Goal: Check status: Check status

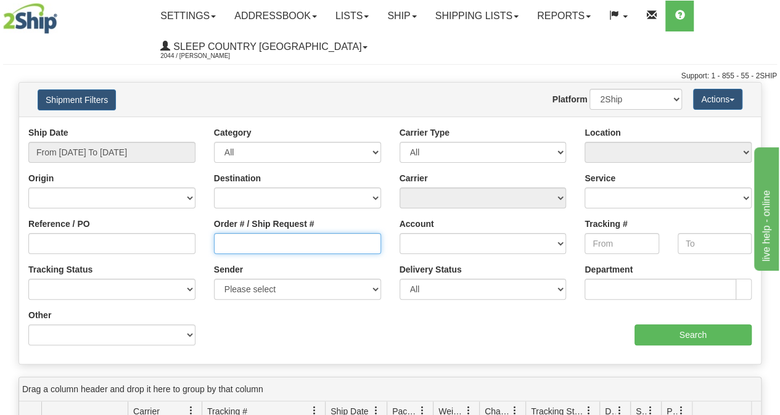
click at [259, 244] on input "Order # / Ship Request #" at bounding box center [297, 243] width 167 height 21
paste input "9000I172102"
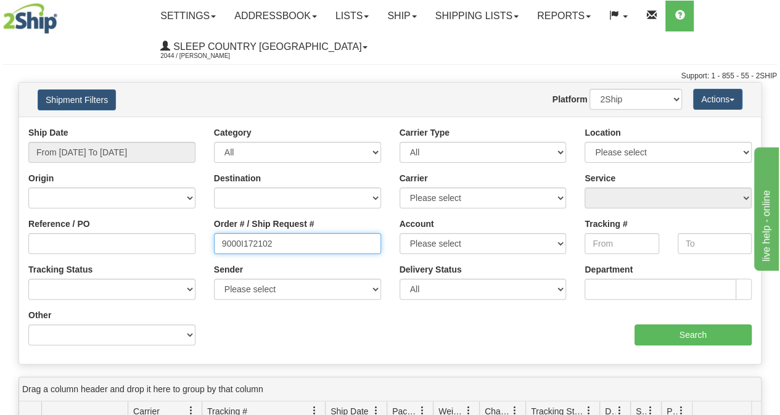
type input "9000I172102"
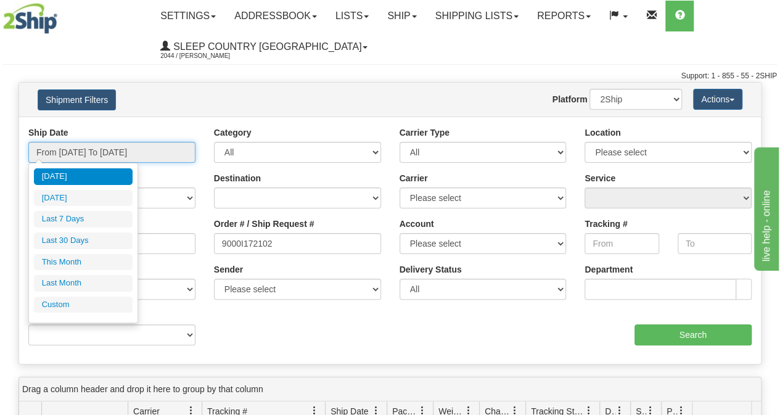
click at [125, 147] on input "From [DATE] To [DATE]" at bounding box center [111, 152] width 167 height 21
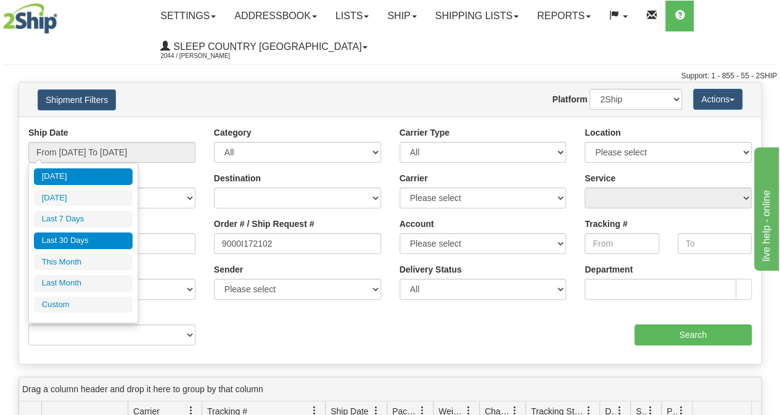
click at [101, 237] on li "Last 30 Days" at bounding box center [83, 241] width 99 height 17
type input "From [DATE] To [DATE]"
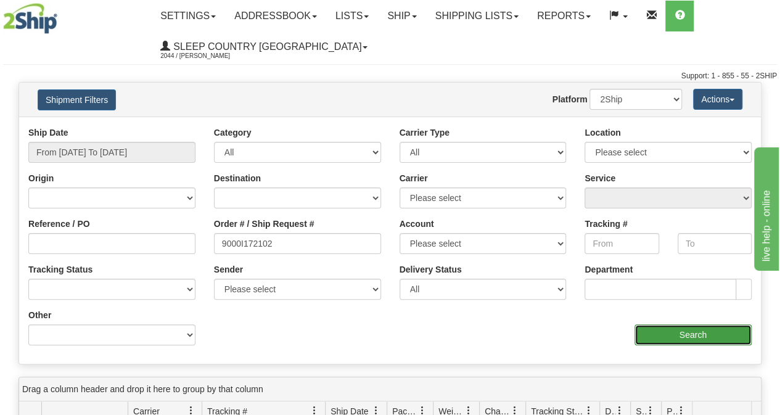
click at [710, 328] on input "Search" at bounding box center [694, 335] width 118 height 21
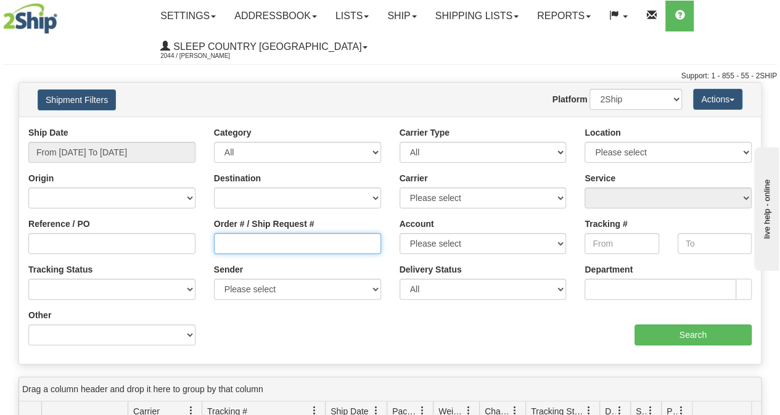
click at [222, 241] on input "Order # / Ship Request #" at bounding box center [297, 243] width 167 height 21
paste input "9000I161220"
type input "9000I161220"
click at [78, 86] on div "Shipment Filters Website Agent Nothing selected Client User Platform 2Ship Impo…" at bounding box center [390, 100] width 742 height 34
click at [77, 94] on button "Shipment Filters" at bounding box center [77, 99] width 78 height 21
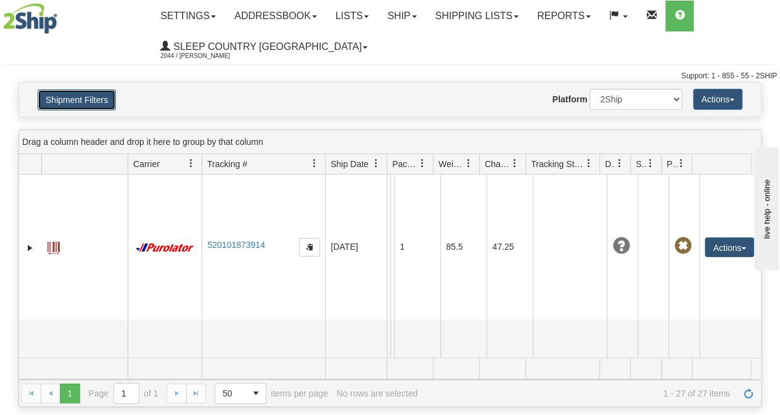
click at [85, 108] on button "Shipment Filters" at bounding box center [77, 99] width 78 height 21
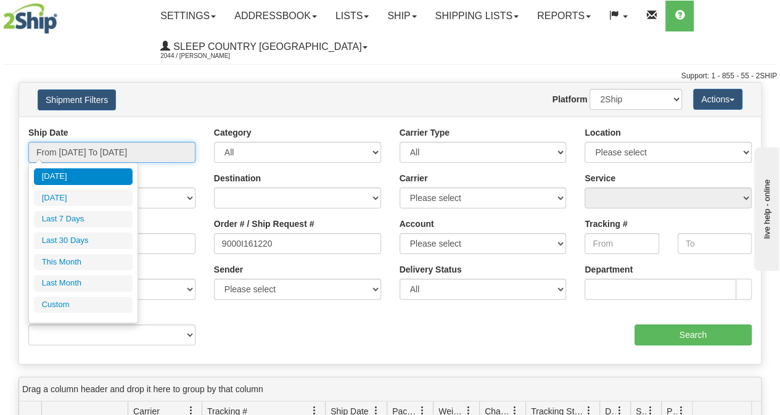
click at [91, 144] on input "From [DATE] To [DATE]" at bounding box center [111, 152] width 167 height 21
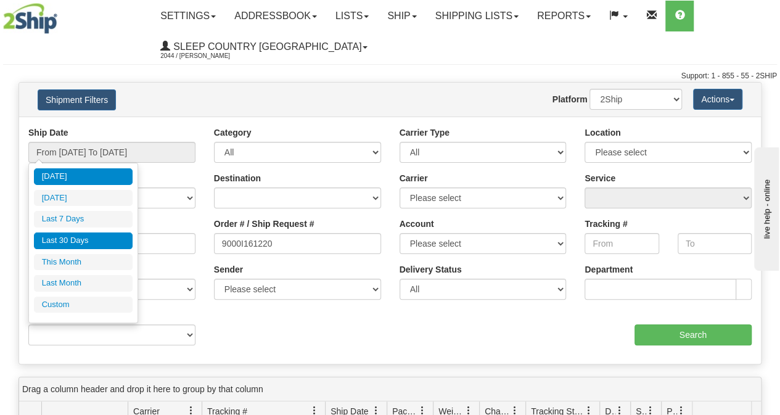
click at [105, 246] on li "Last 30 Days" at bounding box center [83, 241] width 99 height 17
type input "From [DATE] To [DATE]"
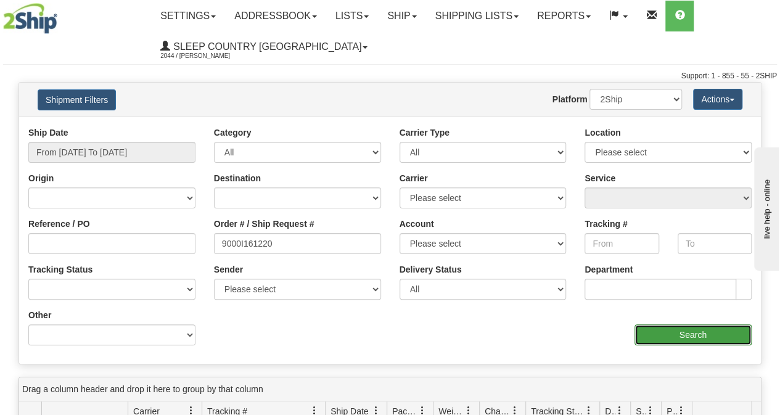
click at [750, 328] on input "Search" at bounding box center [694, 335] width 118 height 21
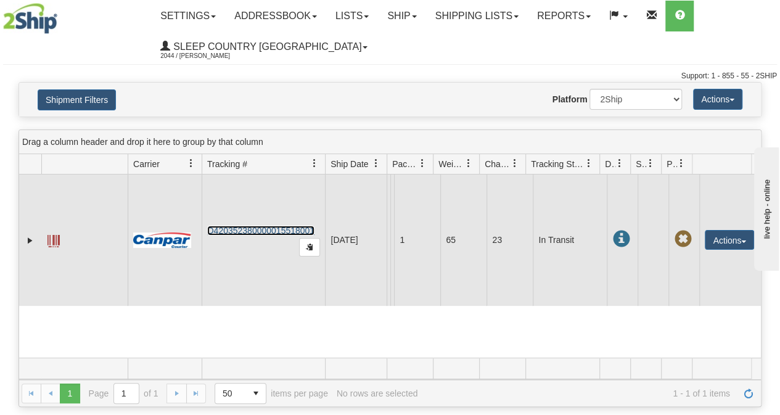
click at [242, 231] on link "D420352380000015518001" at bounding box center [260, 231] width 107 height 10
